Goal: Task Accomplishment & Management: Manage account settings

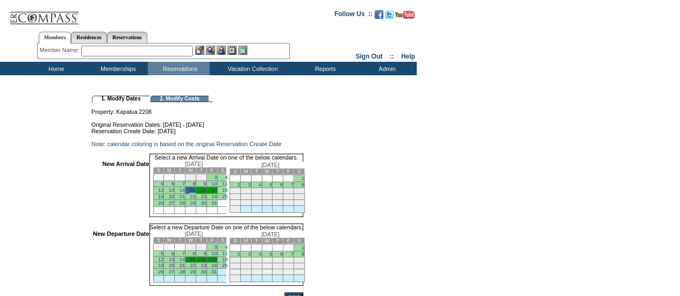
click at [163, 268] on link "19" at bounding box center [160, 265] width 5 height 5
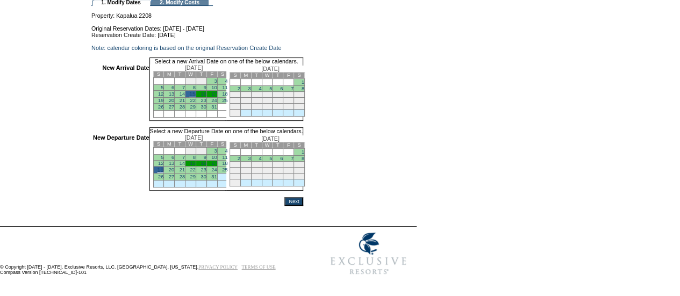
scroll to position [108, 0]
click at [325, 206] on table "1. Modify Dates 2. Modify Costs Property: Kapalua 2208 Original Reservation Dat…" at bounding box center [208, 102] width 417 height 209
click at [303, 203] on input "Next" at bounding box center [293, 201] width 19 height 9
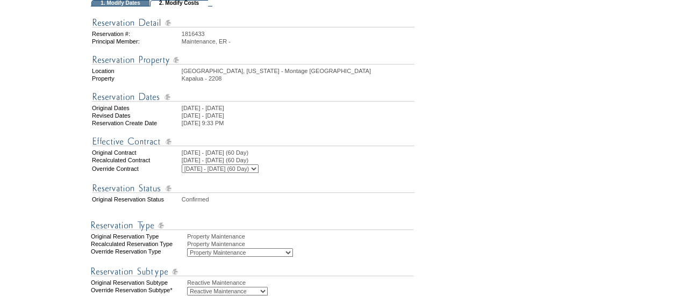
scroll to position [591, 0]
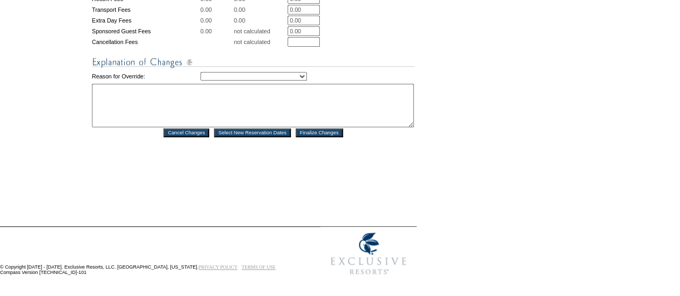
click at [180, 123] on textarea at bounding box center [253, 106] width 322 height 44
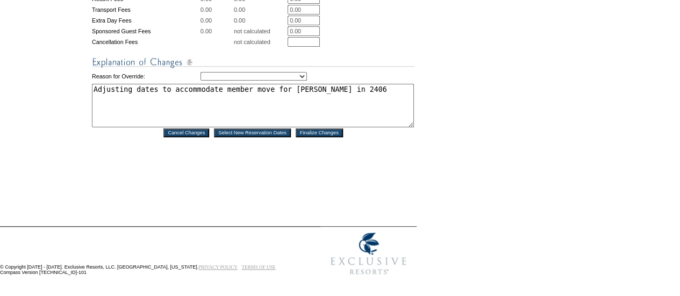
click at [349, 91] on textarea "Adjusting dates to accommodate member move for Mr. Rose in 2406" at bounding box center [253, 106] width 322 height 44
click at [352, 94] on textarea "Adjusting dates to accommodate member move for Mr. Rose in 2406." at bounding box center [253, 106] width 322 height 44
type textarea "Adjusting dates to accommodate member move for Mr. Rose in 2406. - DH"
click at [324, 137] on input "Finalize Changes" at bounding box center [319, 133] width 47 height 9
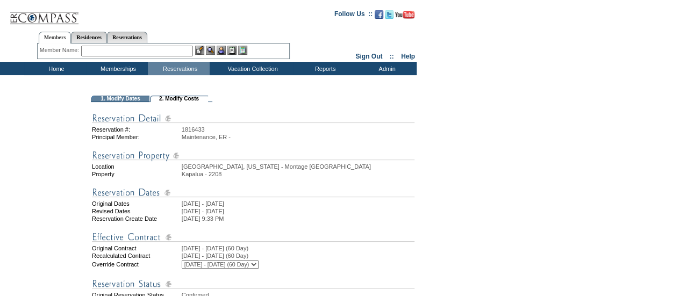
click at [324, 133] on td "1816433" at bounding box center [298, 129] width 233 height 6
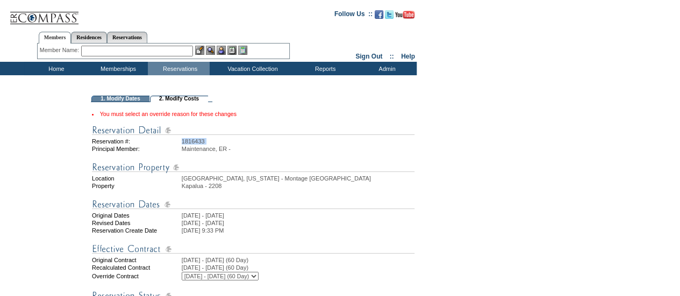
click at [324, 141] on td "1816433" at bounding box center [298, 141] width 233 height 6
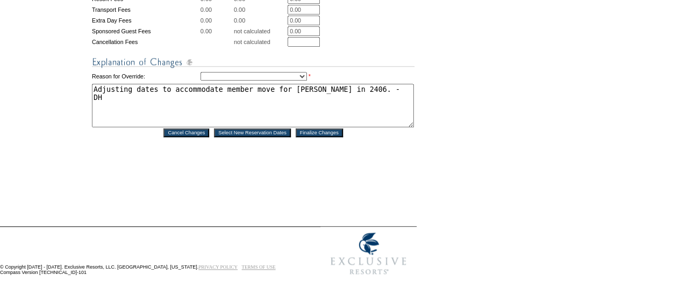
scroll to position [615, 0]
click at [305, 73] on select "Creating Continuous Stay Days Rebooked After Cancellation Editing Occupant Expe…" at bounding box center [254, 76] width 106 height 9
select select "1036"
click at [201, 72] on select "Creating Continuous Stay Days Rebooked After Cancellation Editing Occupant Expe…" at bounding box center [254, 76] width 106 height 9
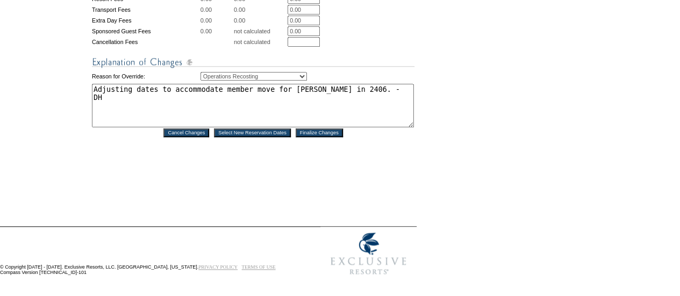
click at [324, 130] on input "Finalize Changes" at bounding box center [319, 133] width 47 height 9
drag, startPoint x: 476, startPoint y: 113, endPoint x: 402, endPoint y: 17, distance: 121.9
